Goal: Find specific page/section: Find specific page/section

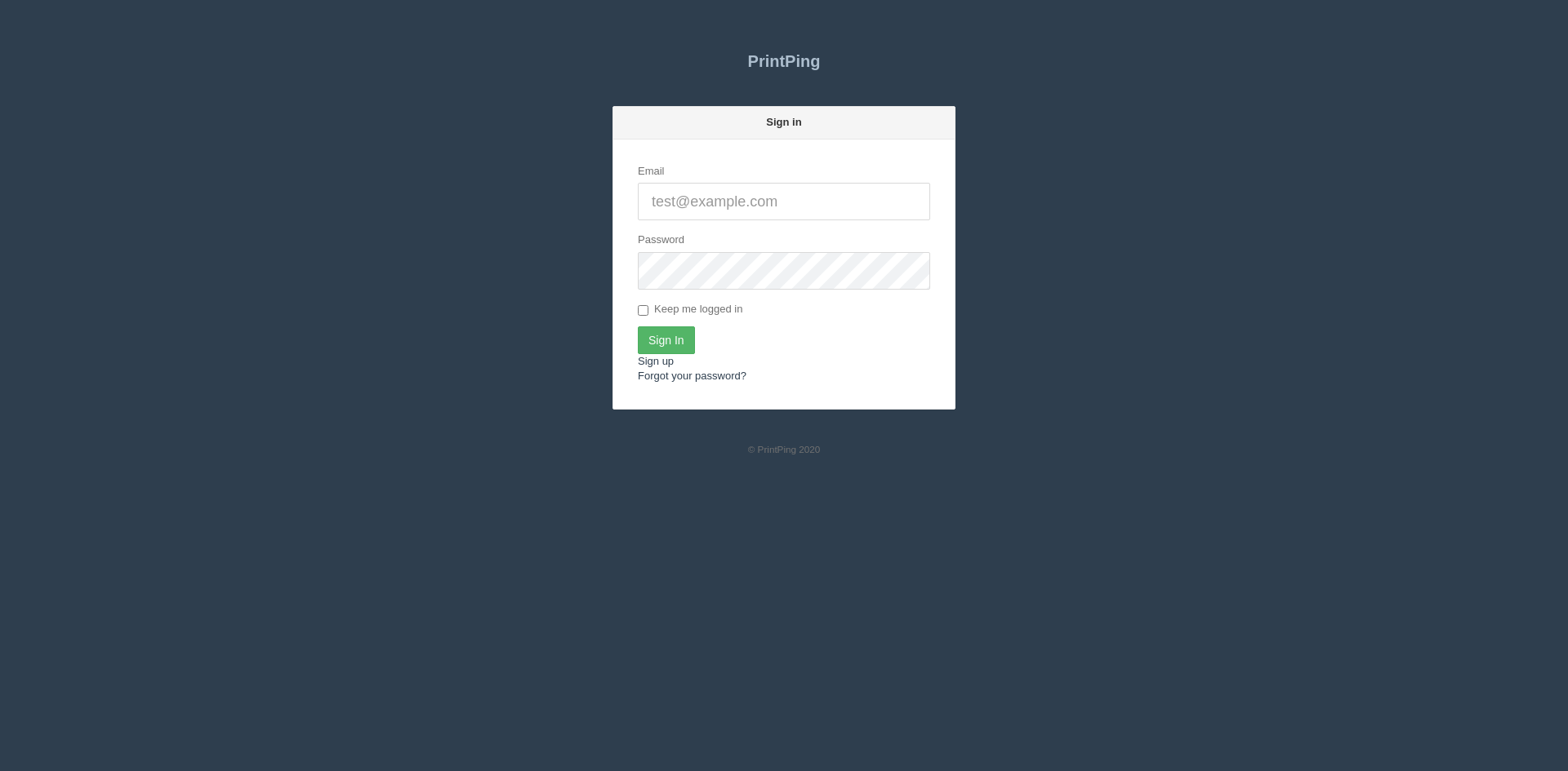
type input "[PERSON_NAME][EMAIL_ADDRESS][DOMAIN_NAME]"
click at [664, 336] on input "Sign In" at bounding box center [666, 340] width 57 height 28
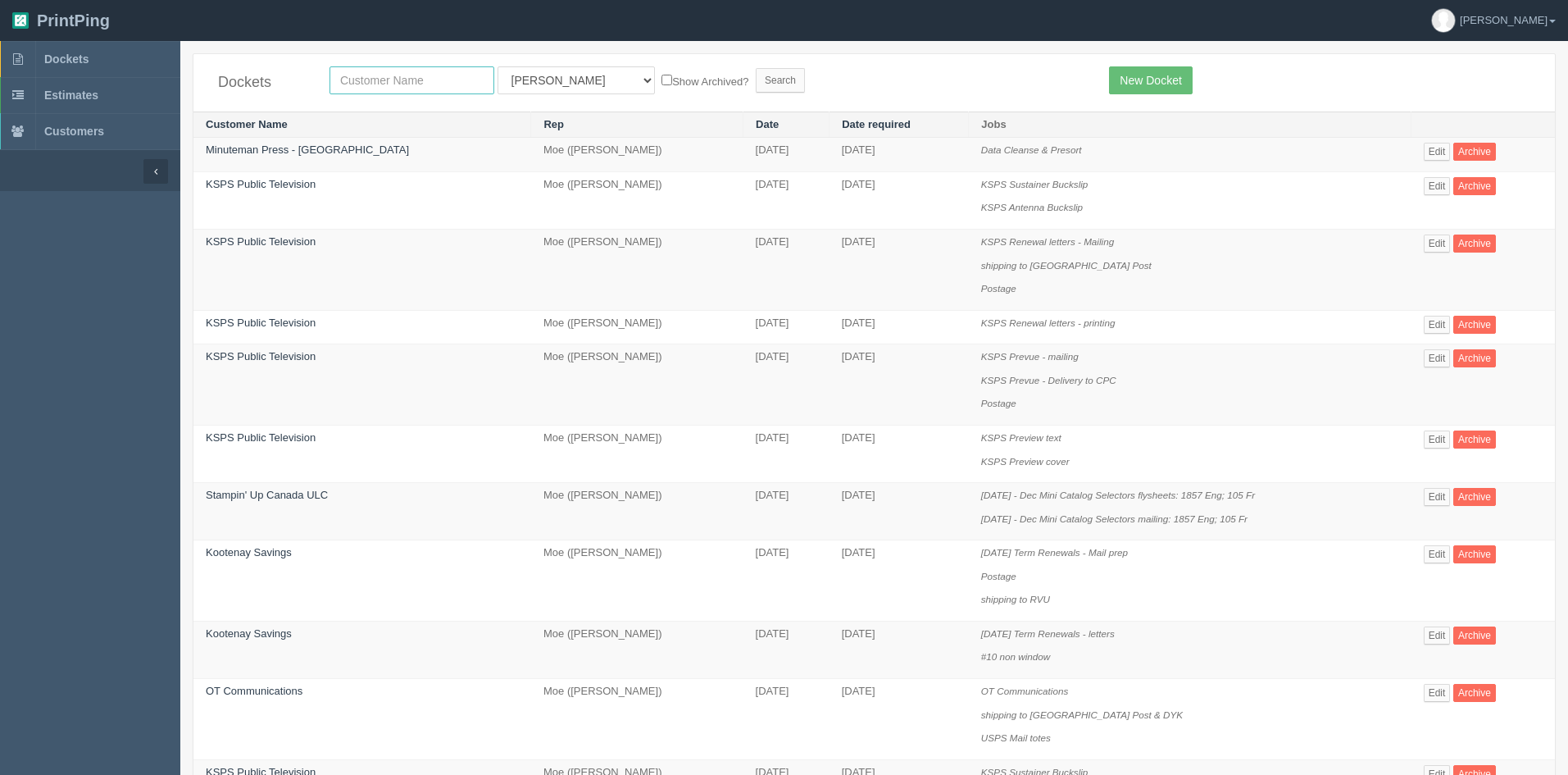
click at [385, 77] on input "text" at bounding box center [412, 80] width 165 height 28
type input "k"
click at [552, 83] on select "All Users Ali Ali Test 1 Aly Amy Ankit Arif Brandon Dan France Greg Jim Mark Ma…" at bounding box center [576, 80] width 158 height 28
select select "46"
click at [498, 67] on select "All Users Ali Ali Test 1 Aly Amy Ankit Arif Brandon Dan France Greg Jim Mark Ma…" at bounding box center [576, 80] width 158 height 28
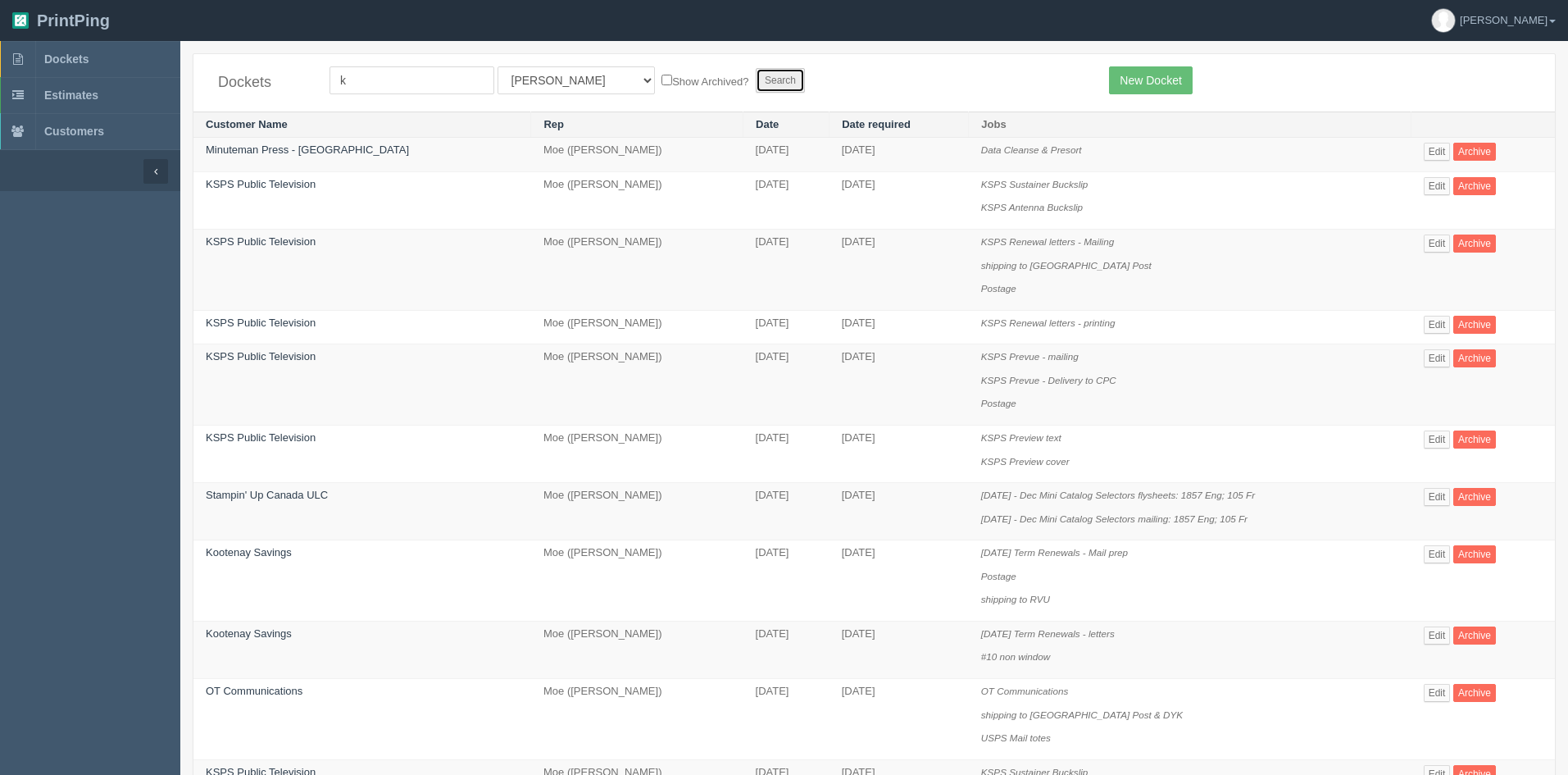
click at [756, 83] on input "Search" at bounding box center [780, 80] width 50 height 24
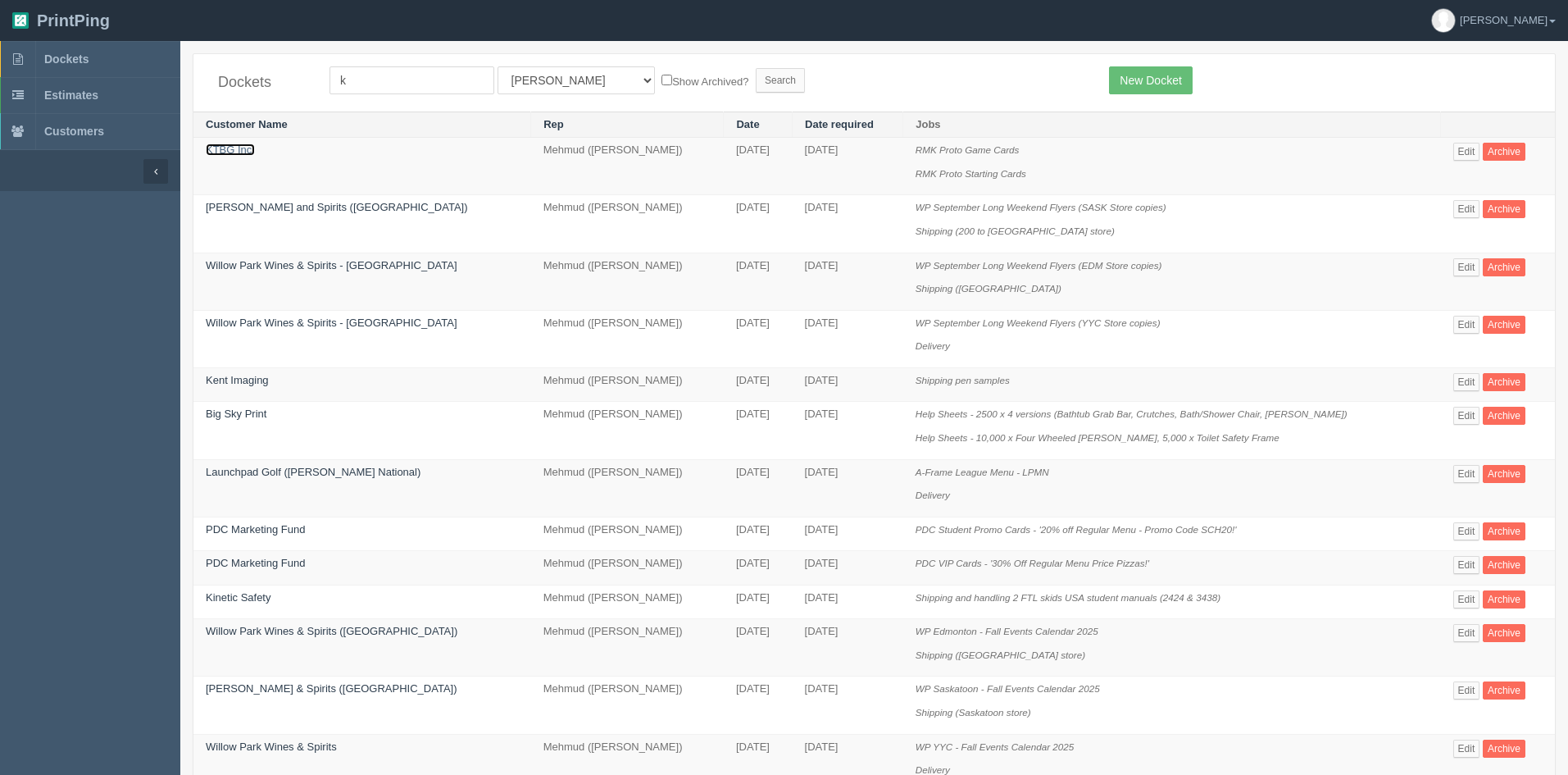
click at [213, 155] on link "KTBG Inc." at bounding box center [230, 150] width 50 height 13
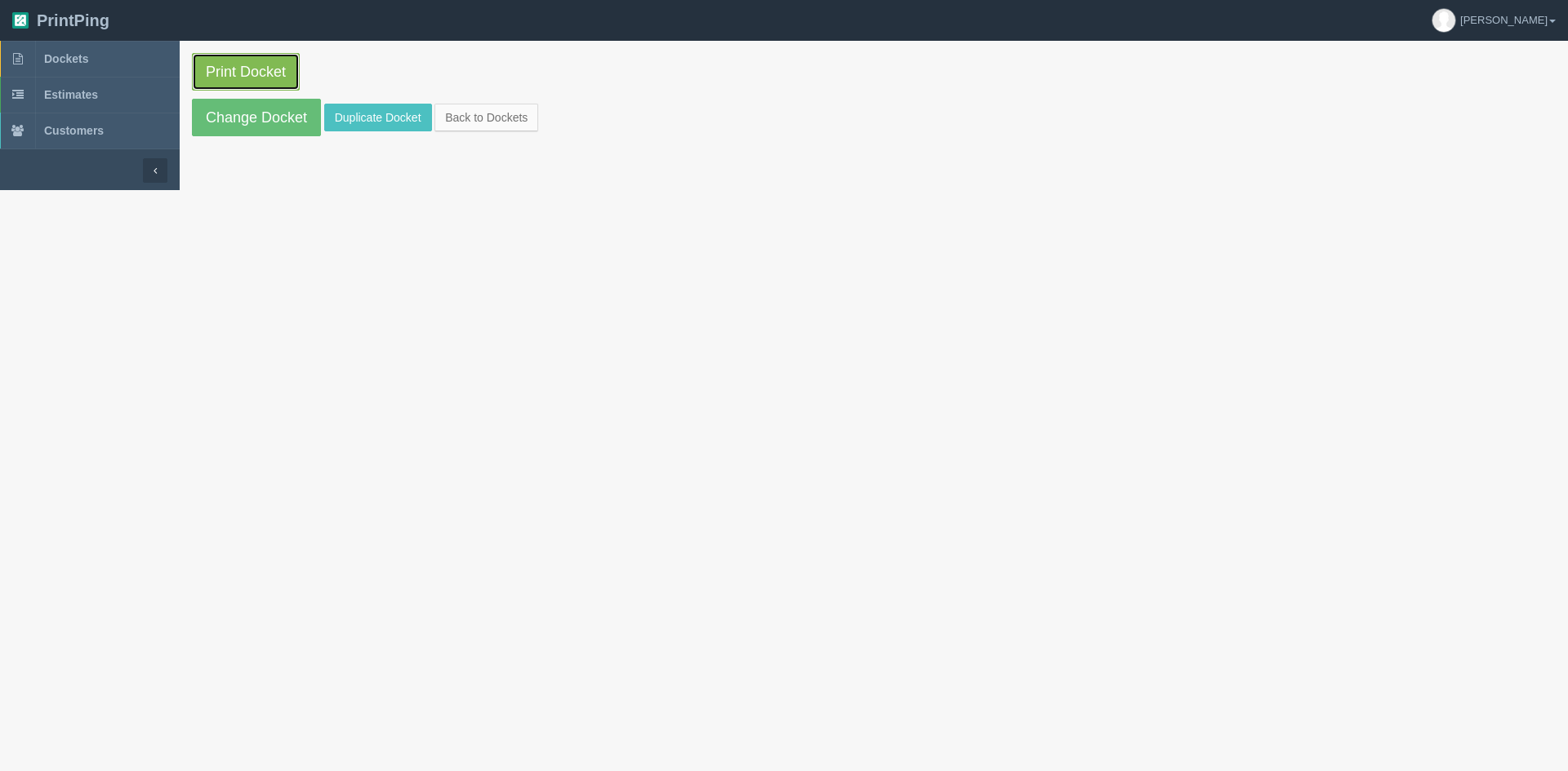
click at [257, 75] on link "Print Docket" at bounding box center [246, 72] width 108 height 38
click at [252, 71] on link "Print Docket" at bounding box center [246, 72] width 108 height 38
click at [253, 113] on link "Change Docket" at bounding box center [257, 117] width 129 height 38
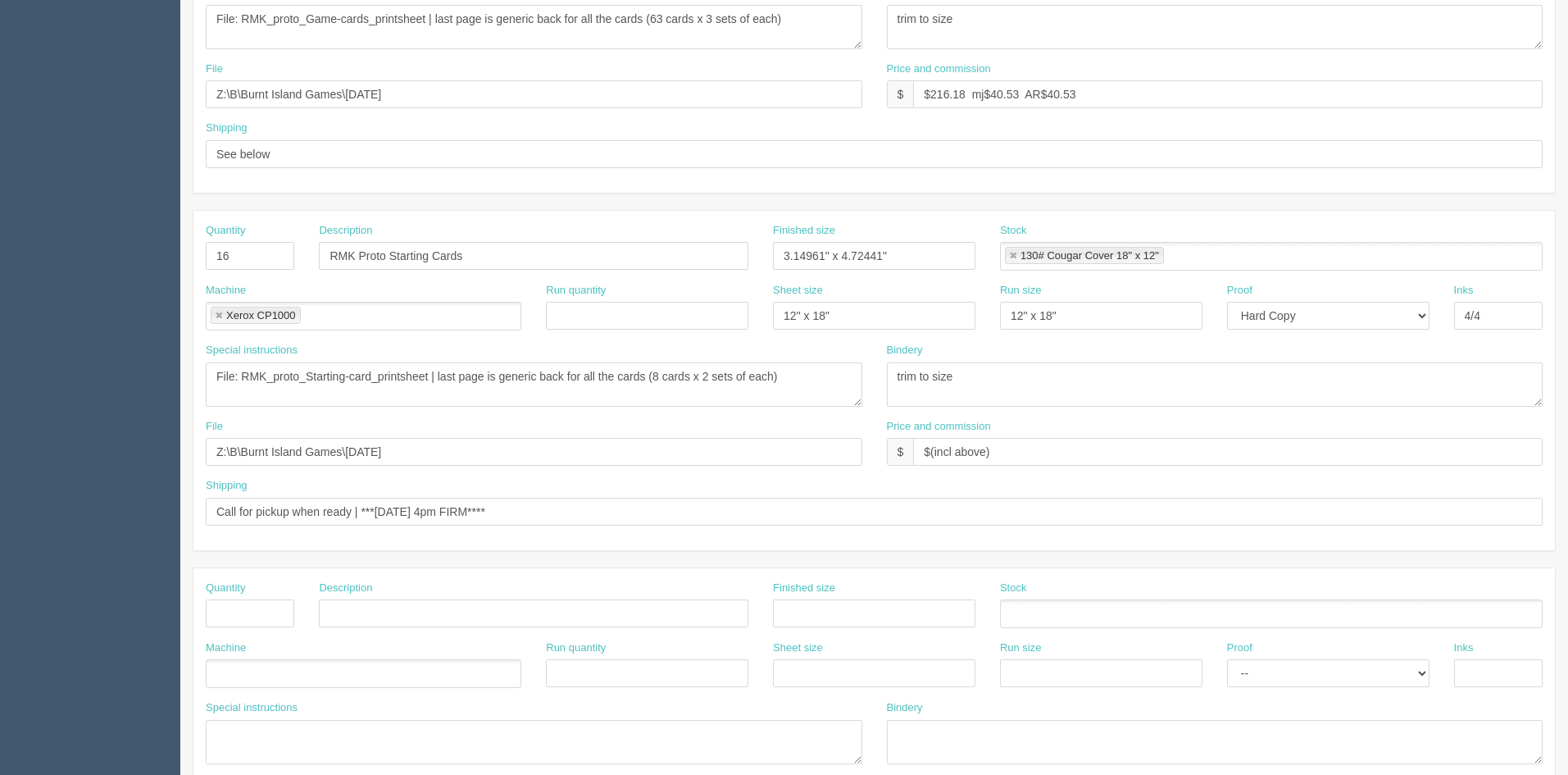
scroll to position [328, 0]
